Goal: Task Accomplishment & Management: Manage account settings

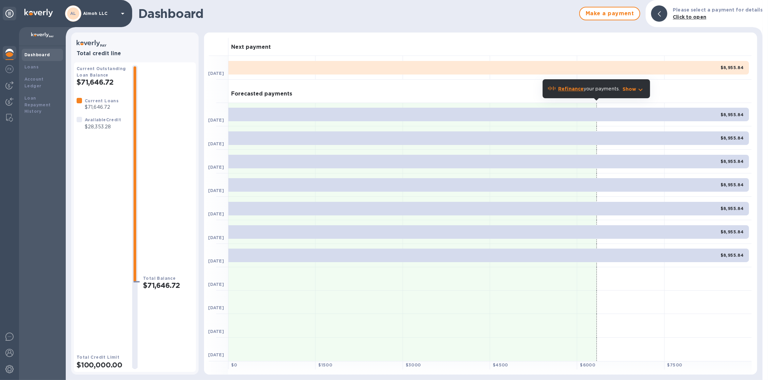
click at [86, 14] on p "Aimoh LLC" at bounding box center [100, 13] width 34 height 5
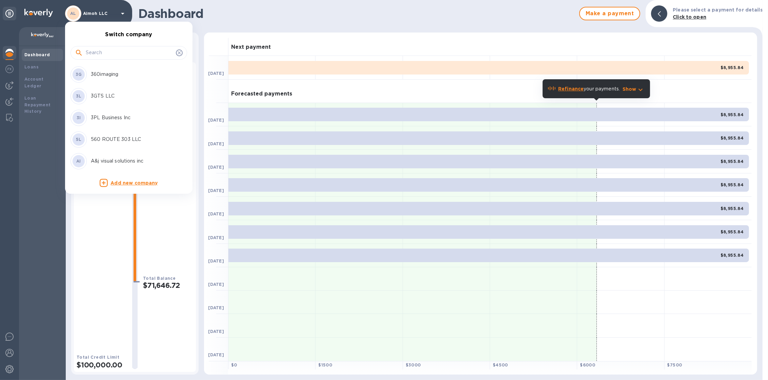
click at [128, 58] on div at bounding box center [128, 53] width 117 height 14
click at [129, 53] on input "text" at bounding box center [129, 53] width 87 height 10
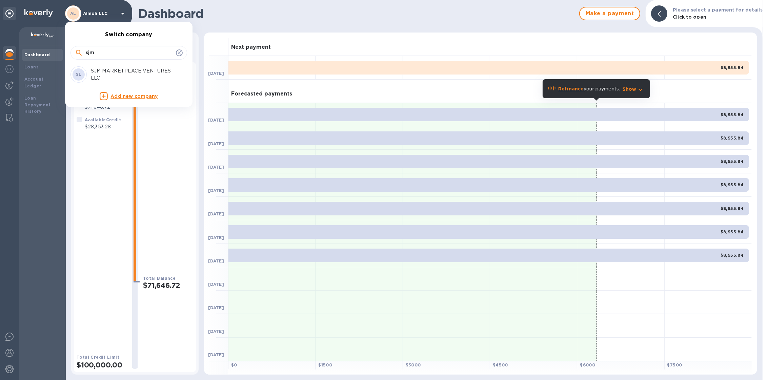
type input "sjm"
click at [127, 73] on p "SJM MARKETPLACE VENTURES LLC" at bounding box center [133, 74] width 85 height 14
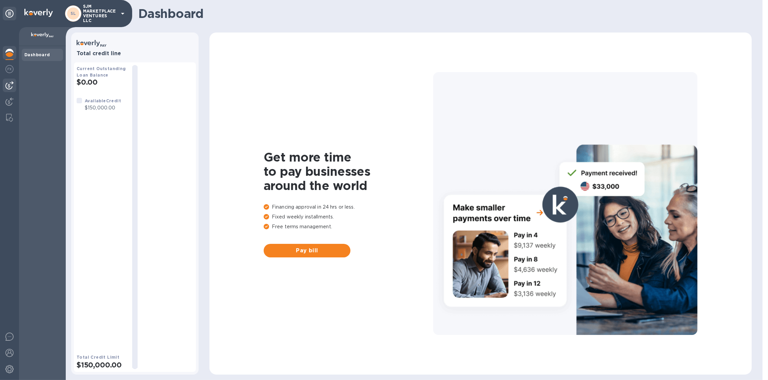
click at [15, 85] on div at bounding box center [10, 86] width 14 height 14
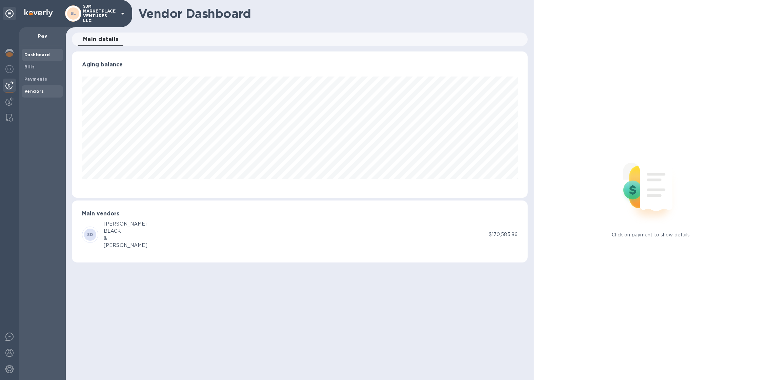
scroll to position [146, 456]
click at [36, 80] on b "Payments" at bounding box center [35, 79] width 23 height 5
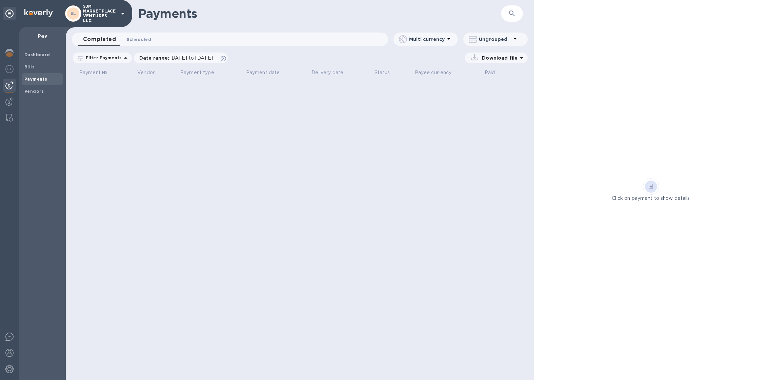
drag, startPoint x: 35, startPoint y: 70, endPoint x: 140, endPoint y: 37, distance: 110.4
click at [133, 37] on div "SL SJM MARKETPLACE VENTURES LLC Pay Dashboard Bills Payments Vendors Payments ​…" at bounding box center [384, 190] width 768 height 380
click at [141, 37] on span "Scheduled 0" at bounding box center [139, 39] width 24 height 7
